Goal: Task Accomplishment & Management: Use online tool/utility

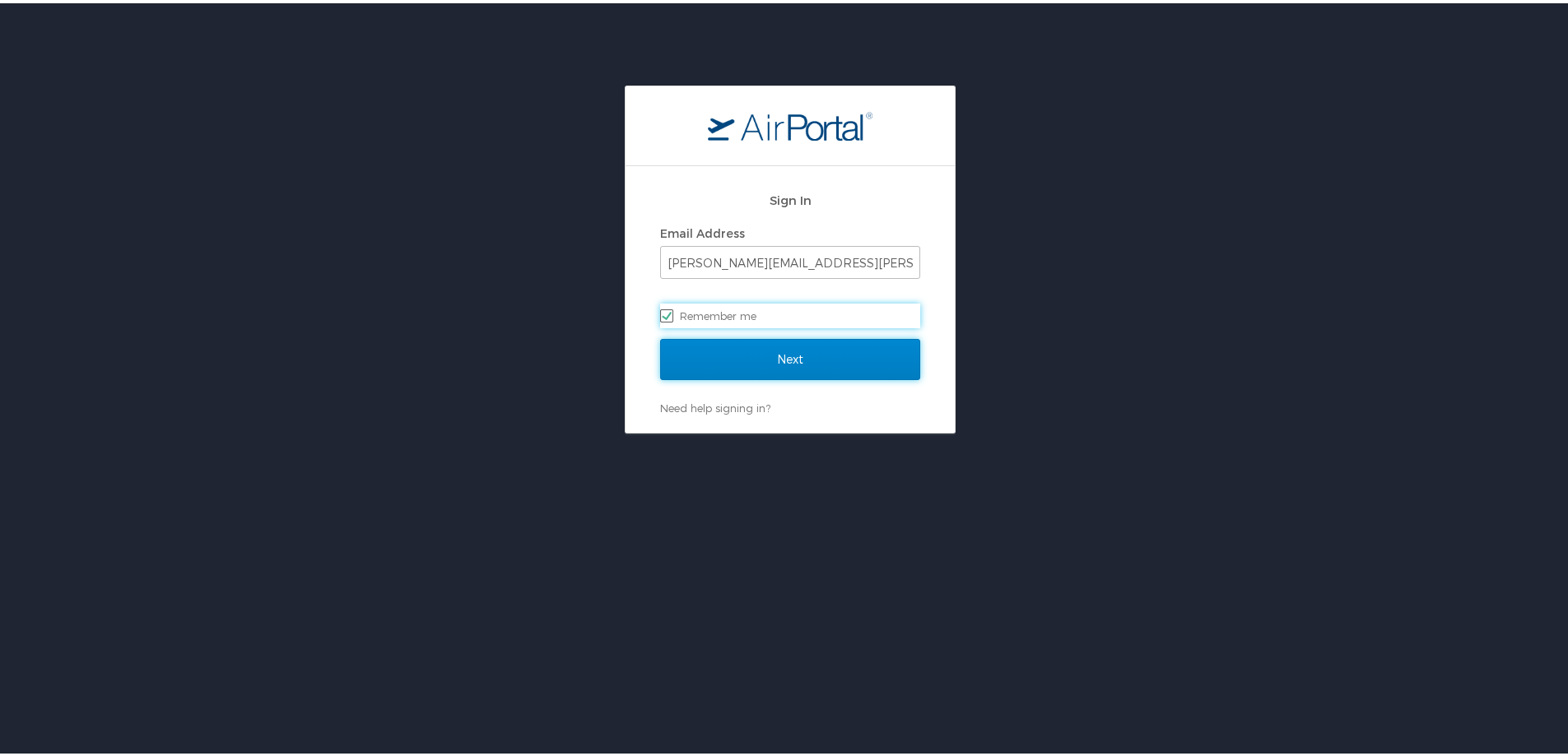
click at [775, 357] on input "Next" at bounding box center [789, 356] width 260 height 41
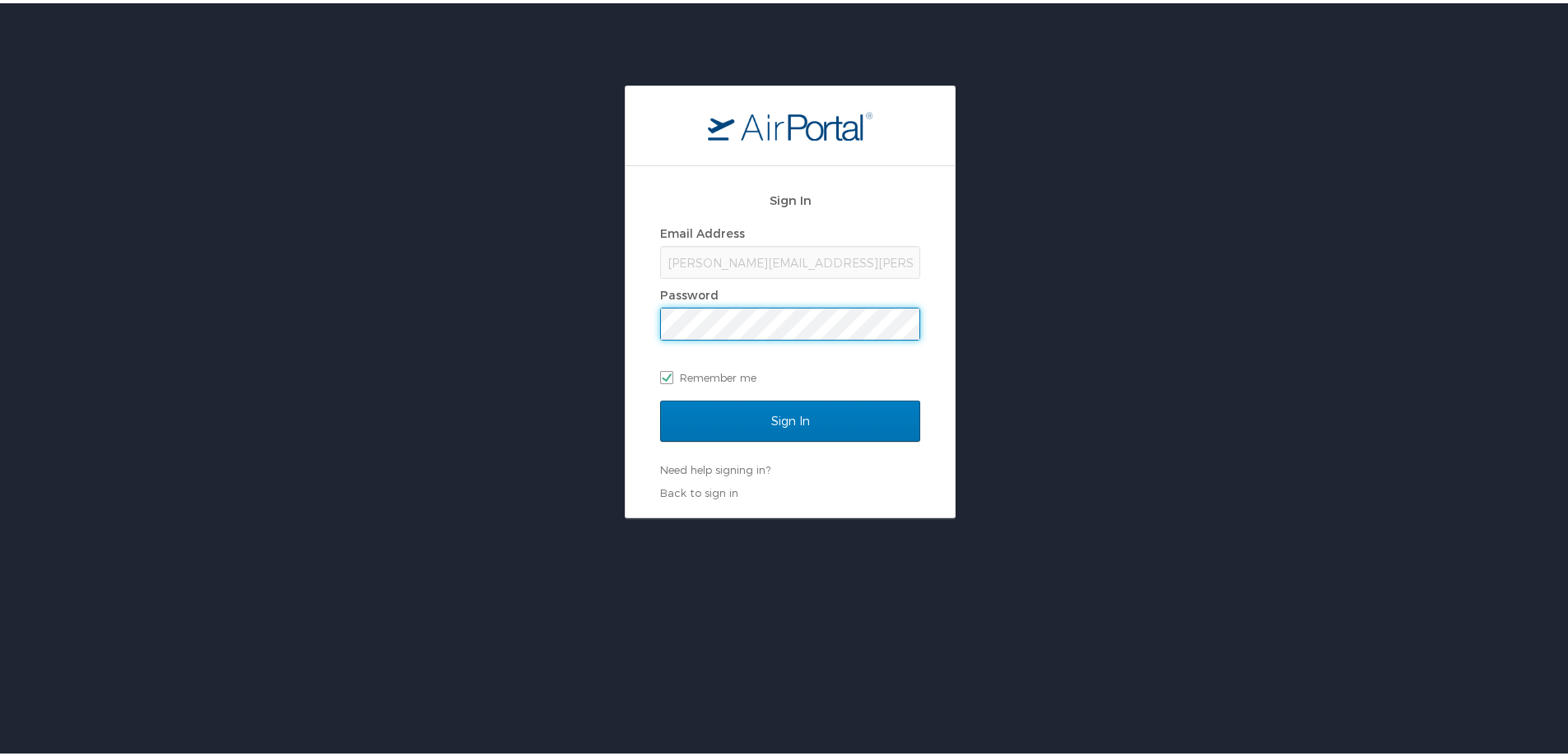
click at [660, 397] on input "Sign In" at bounding box center [789, 418] width 260 height 41
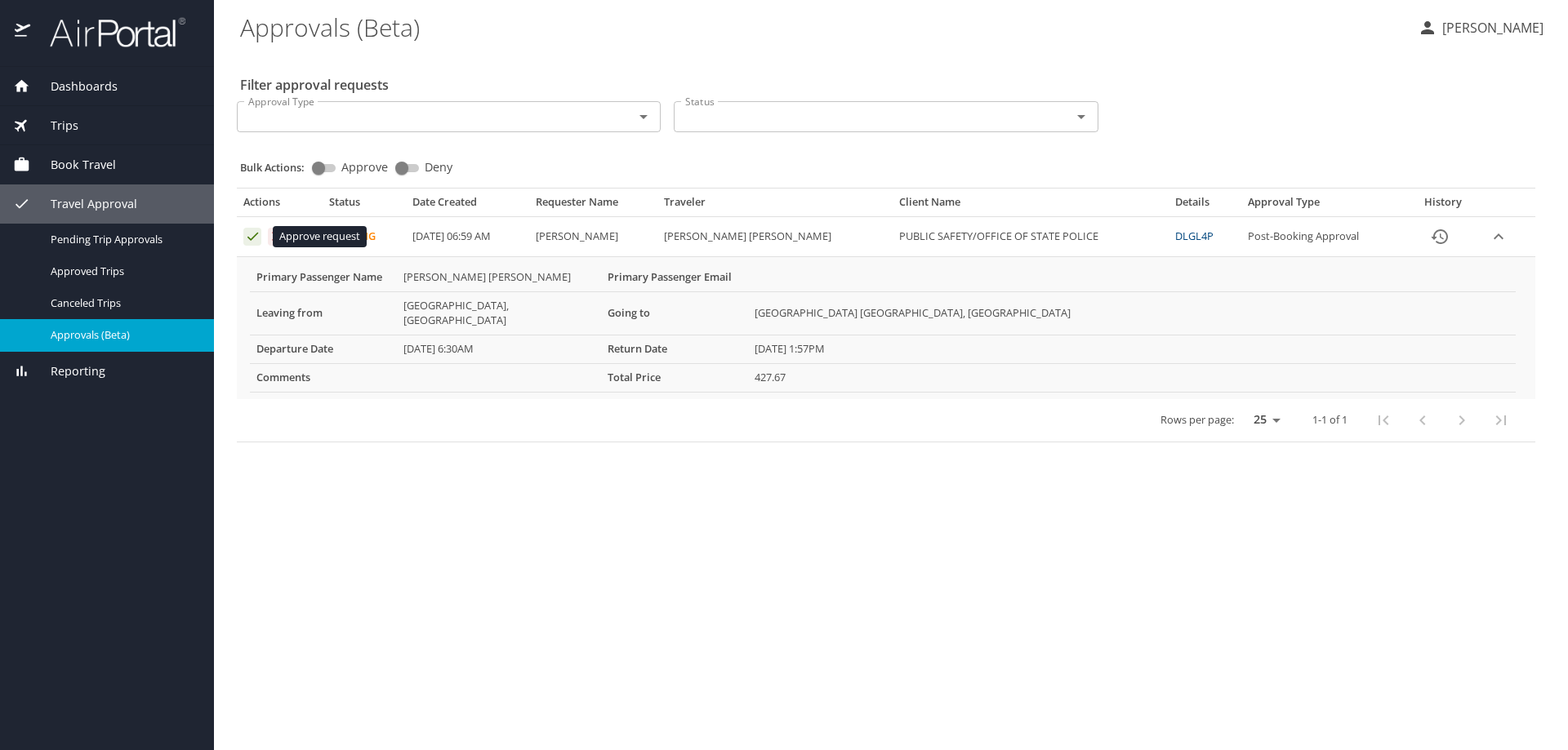
click at [252, 237] on icon "Approval table" at bounding box center [253, 236] width 16 height 16
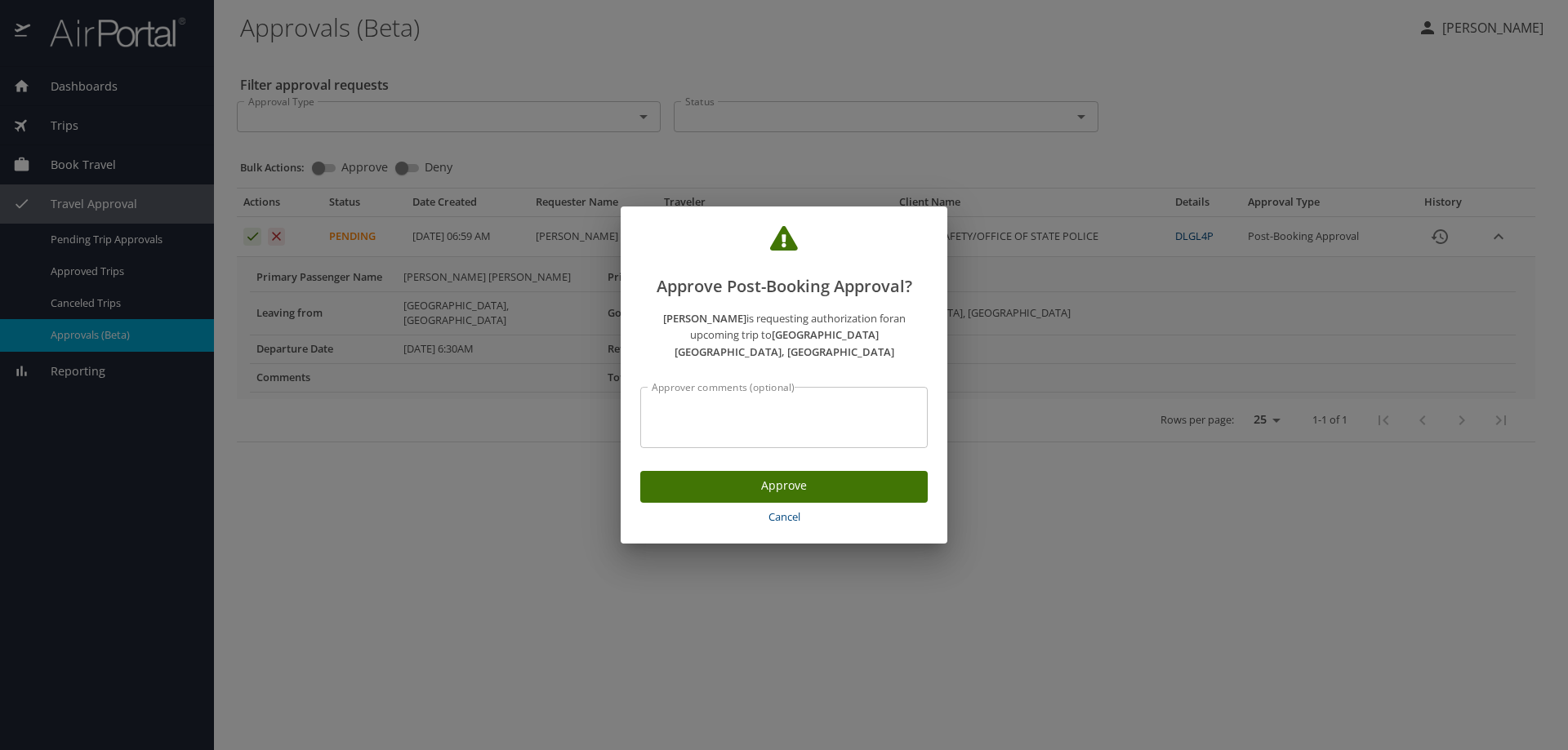
click at [793, 476] on span "Approve" at bounding box center [784, 485] width 261 height 20
